Goal: Transaction & Acquisition: Obtain resource

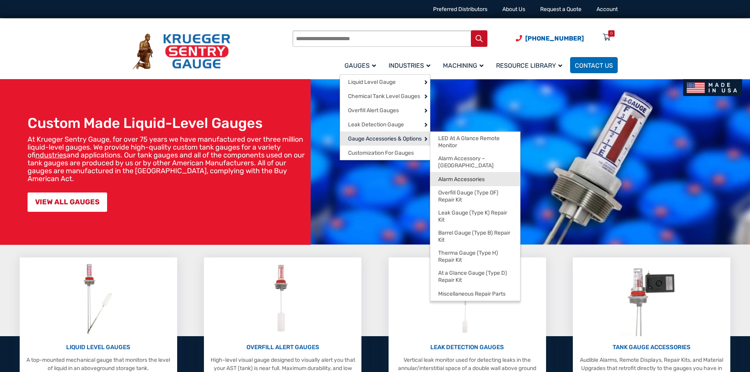
click at [481, 176] on span "Alarm Accessories" at bounding box center [461, 179] width 46 height 7
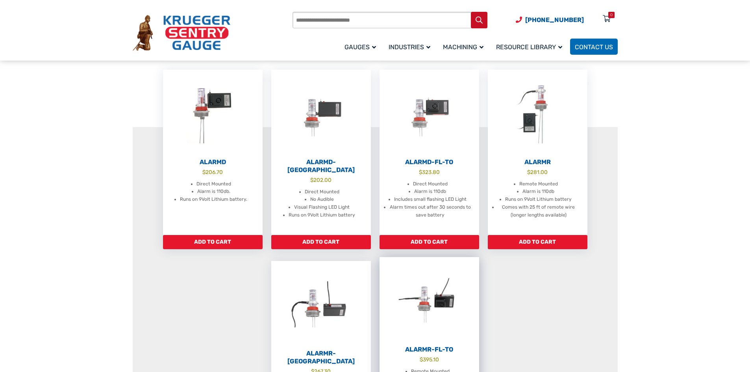
scroll to position [197, 0]
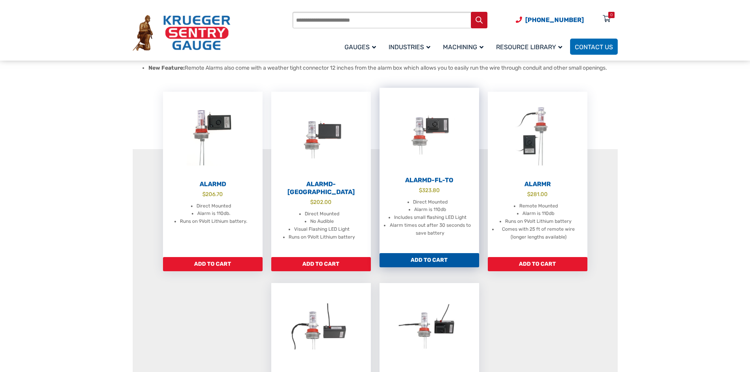
click at [434, 139] on img at bounding box center [429, 131] width 100 height 87
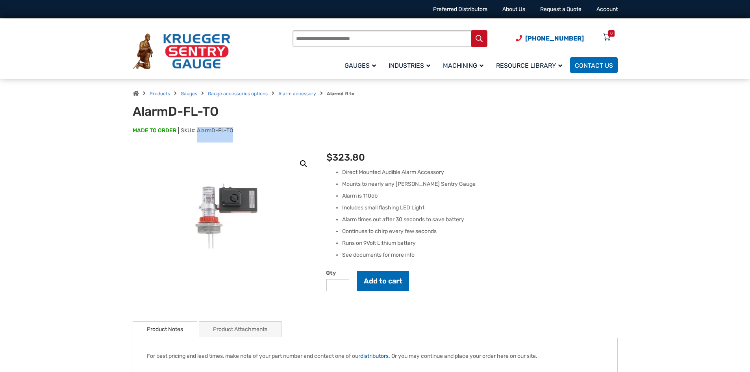
drag, startPoint x: 236, startPoint y: 129, endPoint x: 197, endPoint y: 129, distance: 39.4
click at [197, 129] on p "MADE TO ORDER SKU#: AlarmD-FL-TO" at bounding box center [375, 135] width 485 height 16
copy span "AlarmD-FL-TO"
